Goal: Find contact information: Find contact information

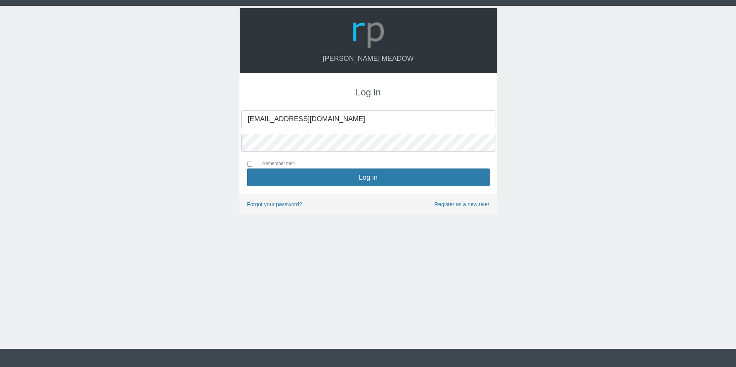
type input "[EMAIL_ADDRESS][DOMAIN_NAME]"
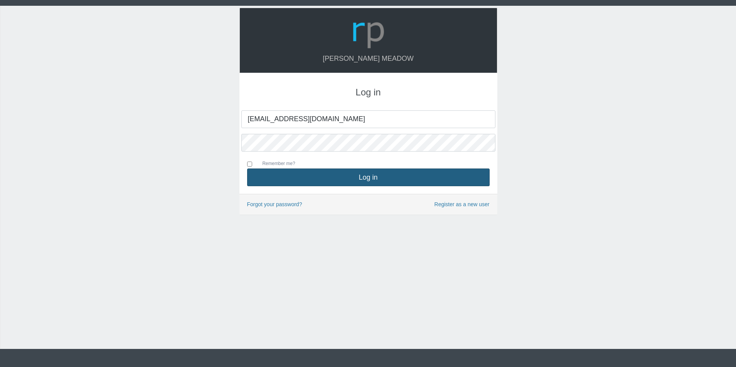
click at [370, 178] on button "Log in" at bounding box center [368, 178] width 243 height 18
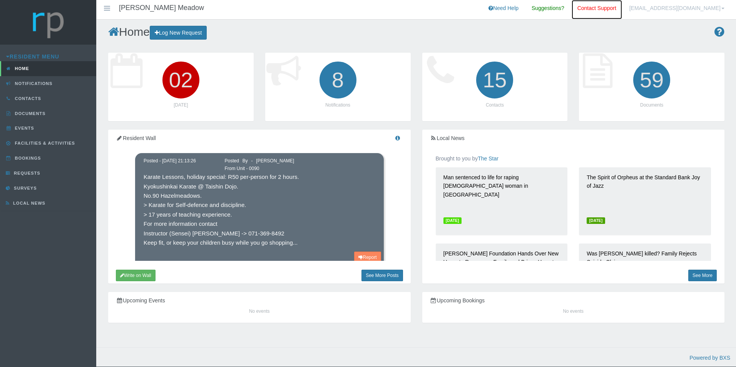
click at [622, 7] on link "Contact Support" at bounding box center [597, 9] width 50 height 19
click at [37, 96] on link "Contacts" at bounding box center [48, 98] width 96 height 15
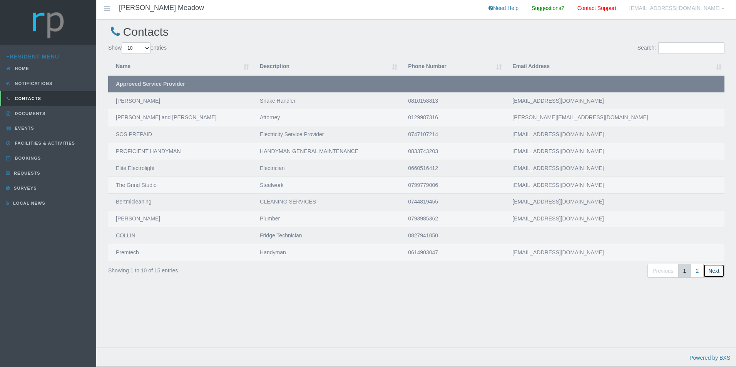
click at [713, 272] on link "Next" at bounding box center [714, 271] width 21 height 14
